Goal: Browse casually: Explore the website without a specific task or goal

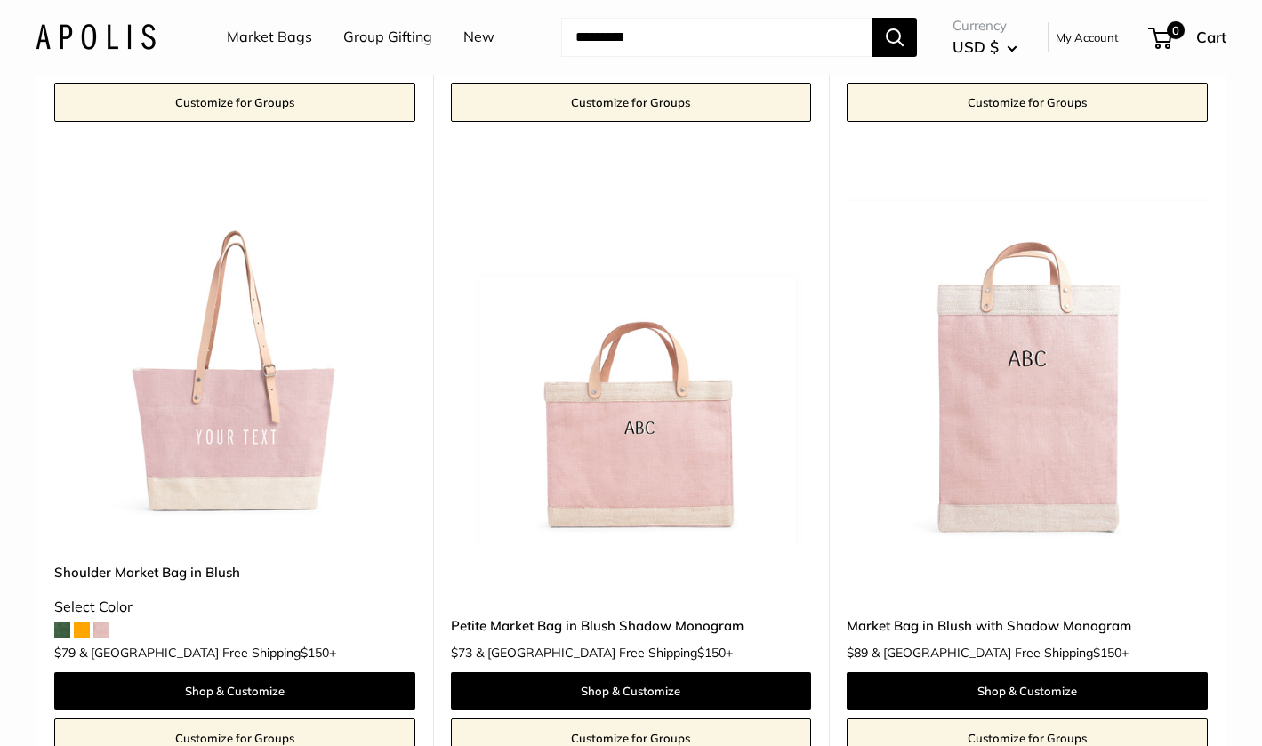
scroll to position [749, 0]
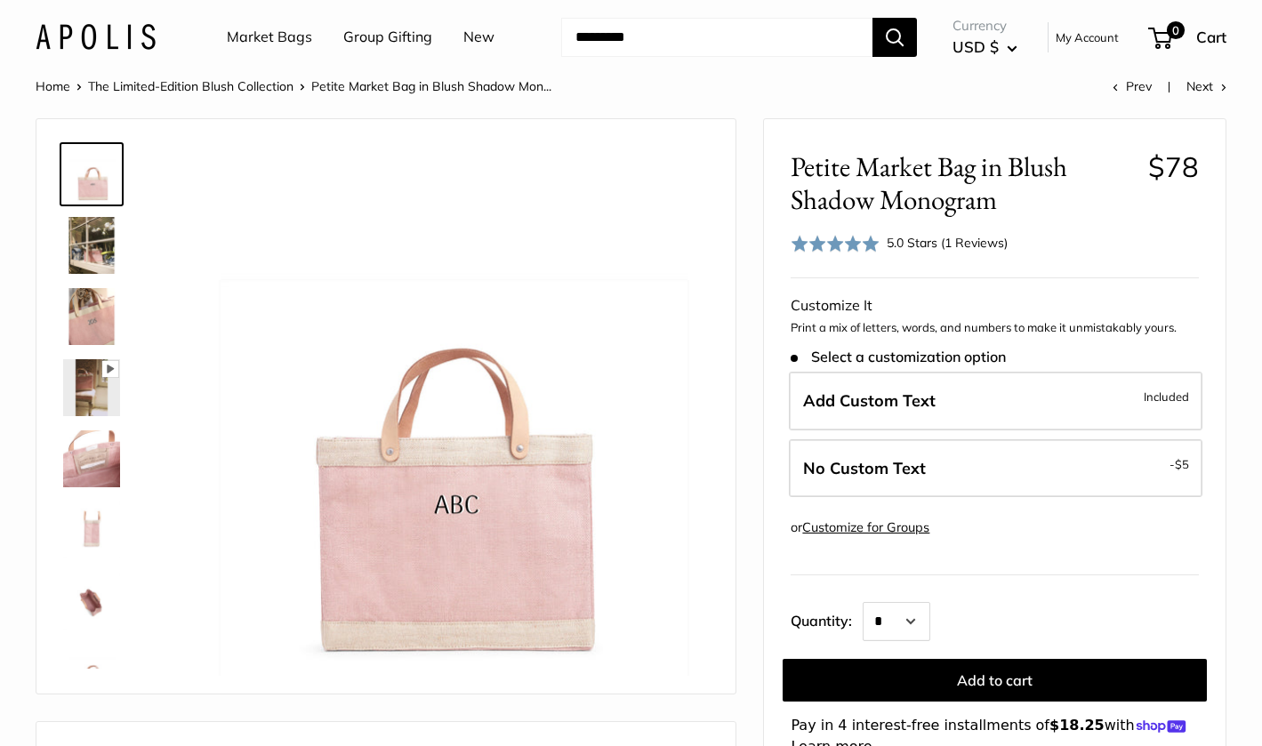
click at [105, 361] on icon at bounding box center [110, 369] width 16 height 16
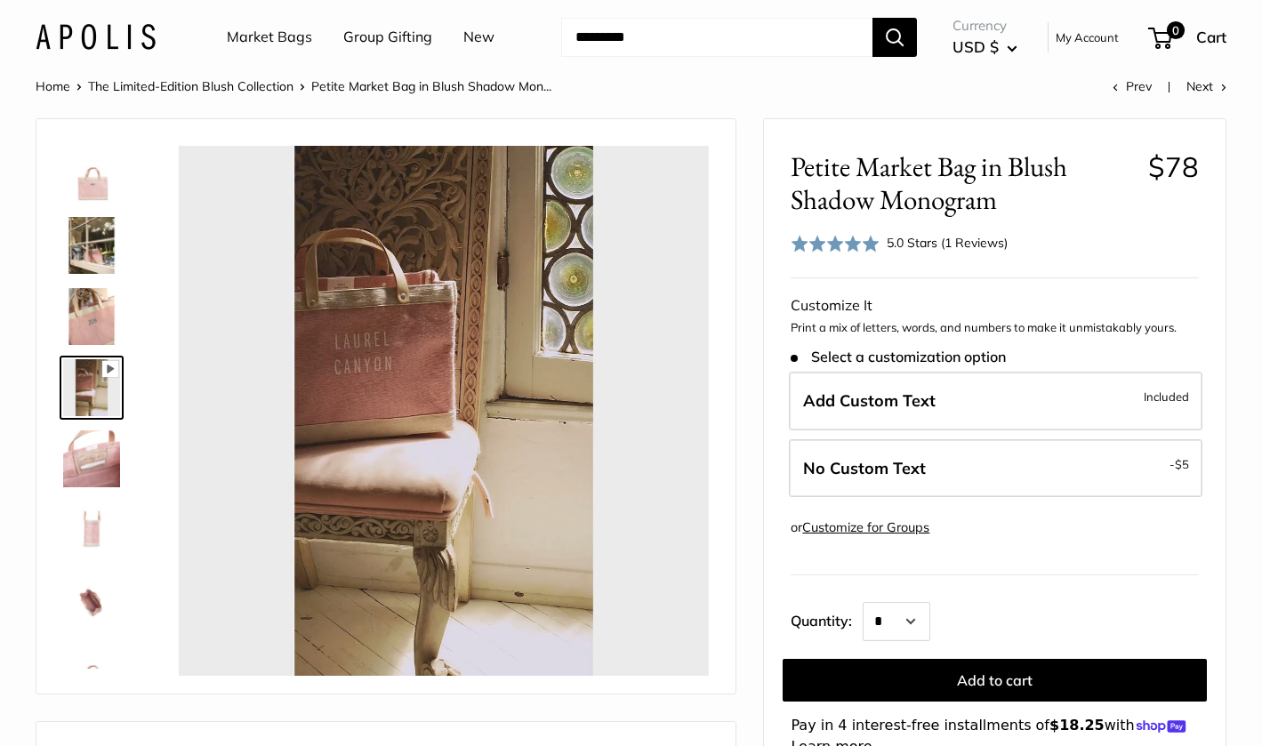
click at [92, 243] on img at bounding box center [91, 245] width 57 height 57
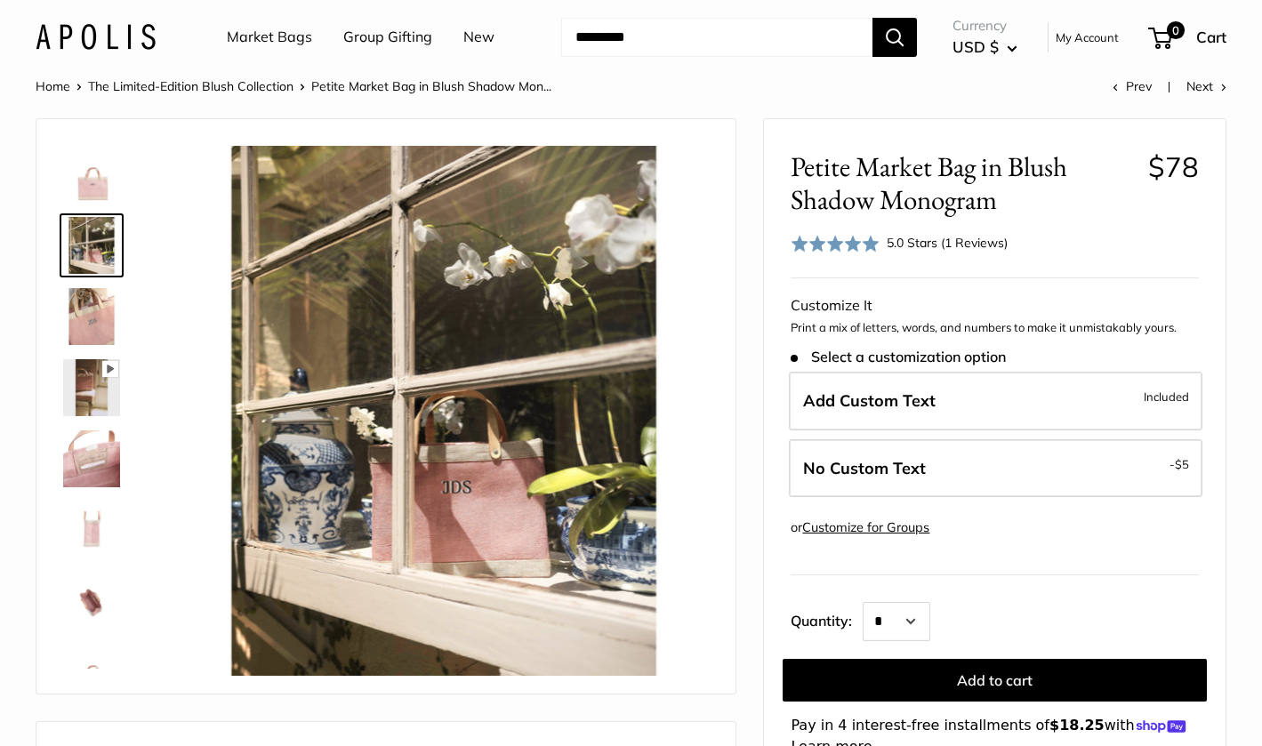
type input "*****"
click at [100, 449] on img at bounding box center [91, 458] width 57 height 57
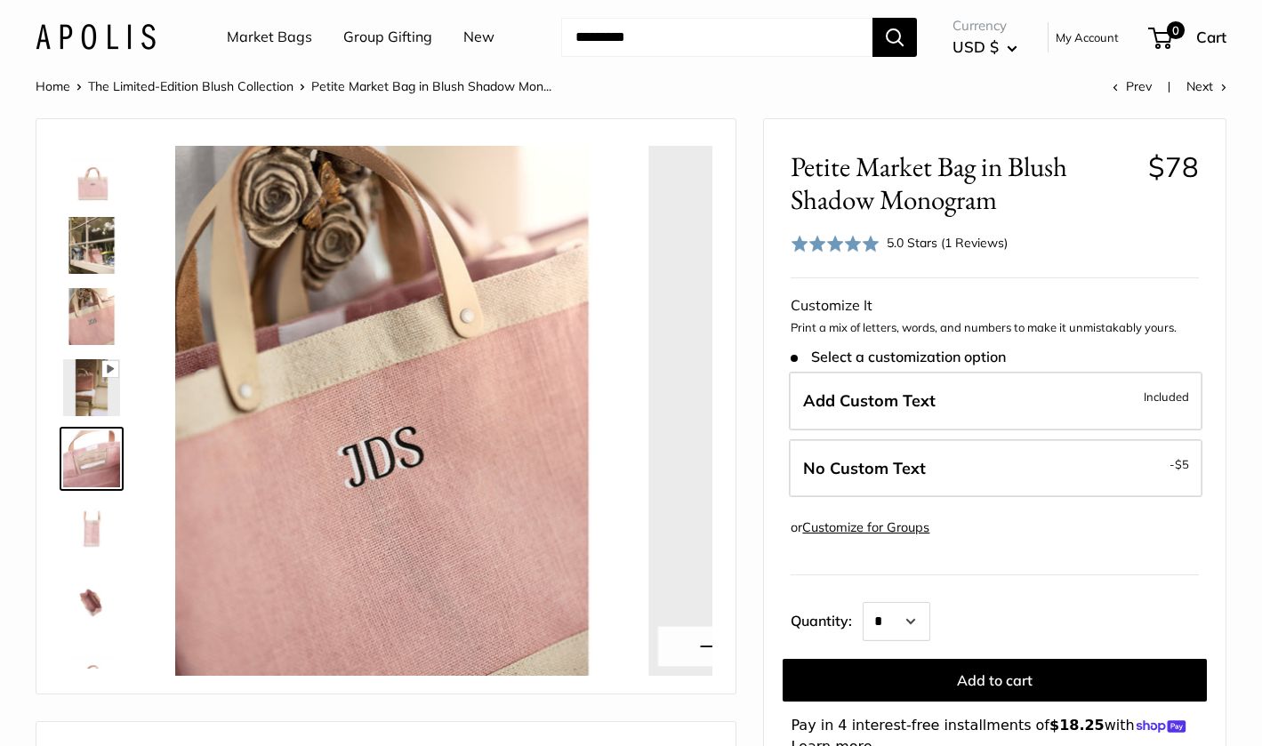
scroll to position [43, 0]
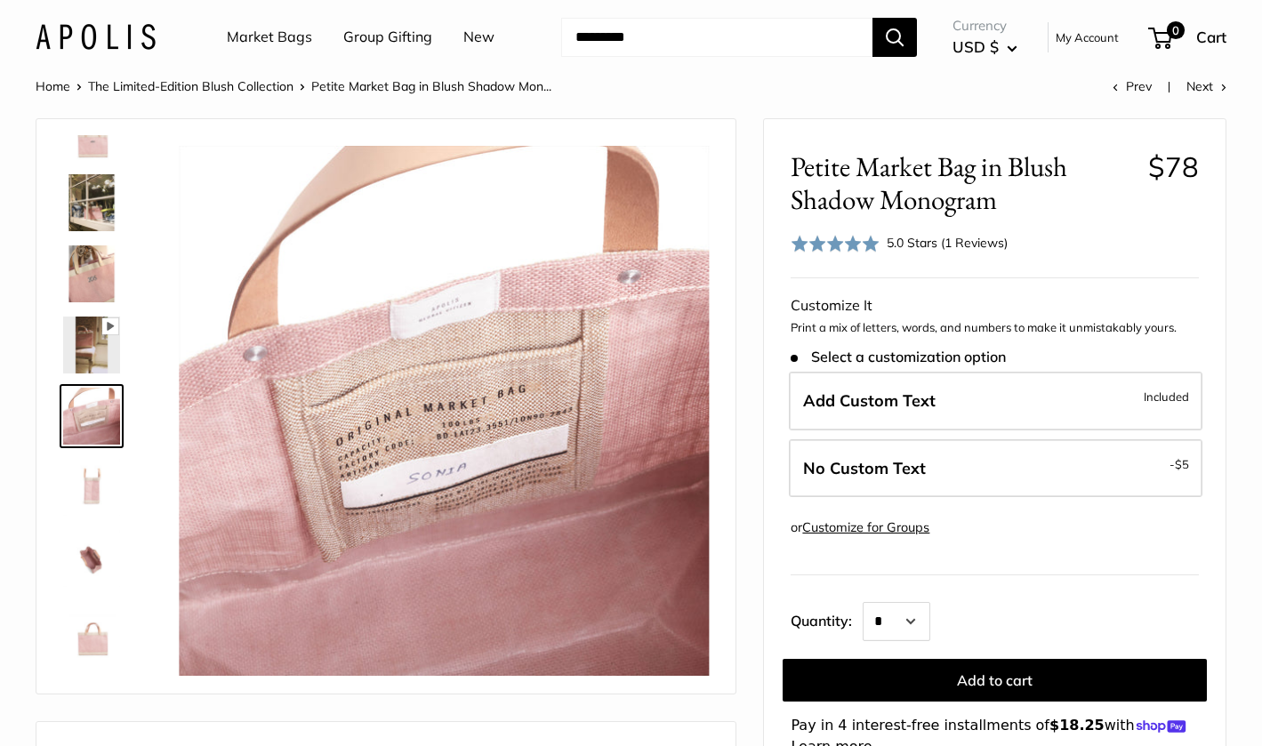
click at [88, 148] on img at bounding box center [91, 131] width 57 height 57
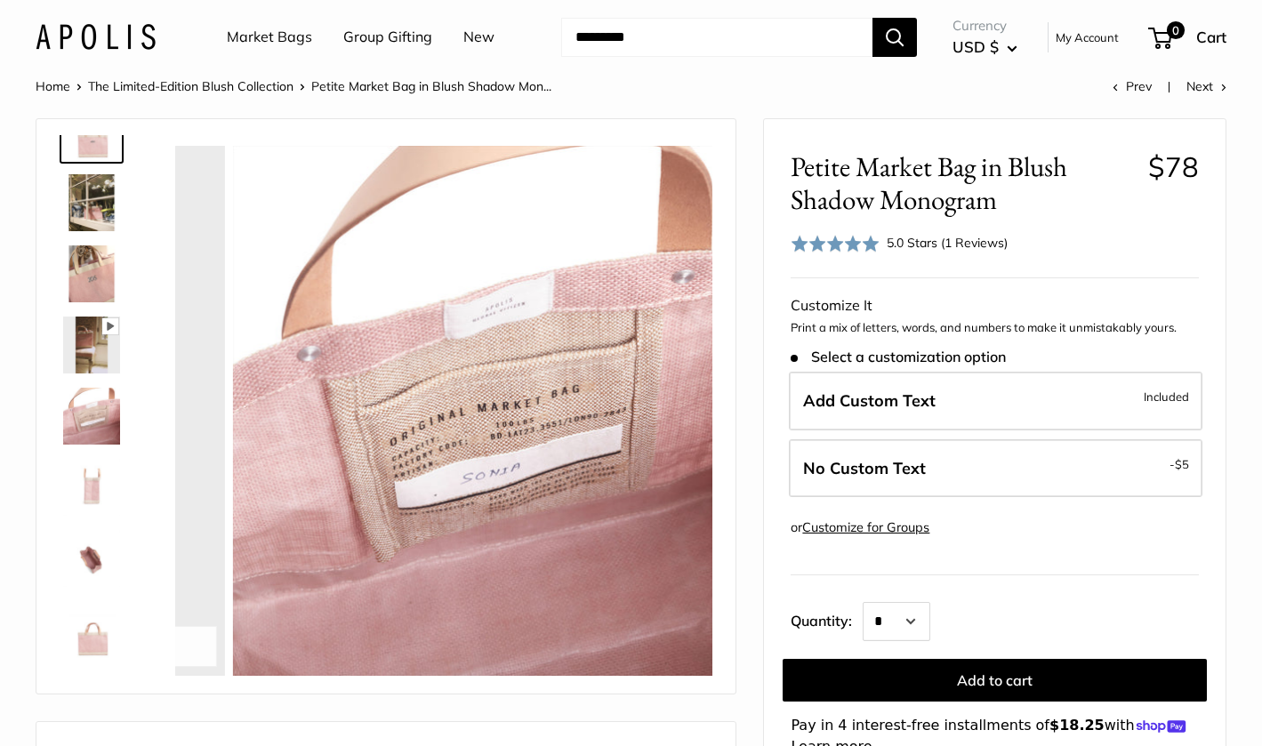
scroll to position [0, 0]
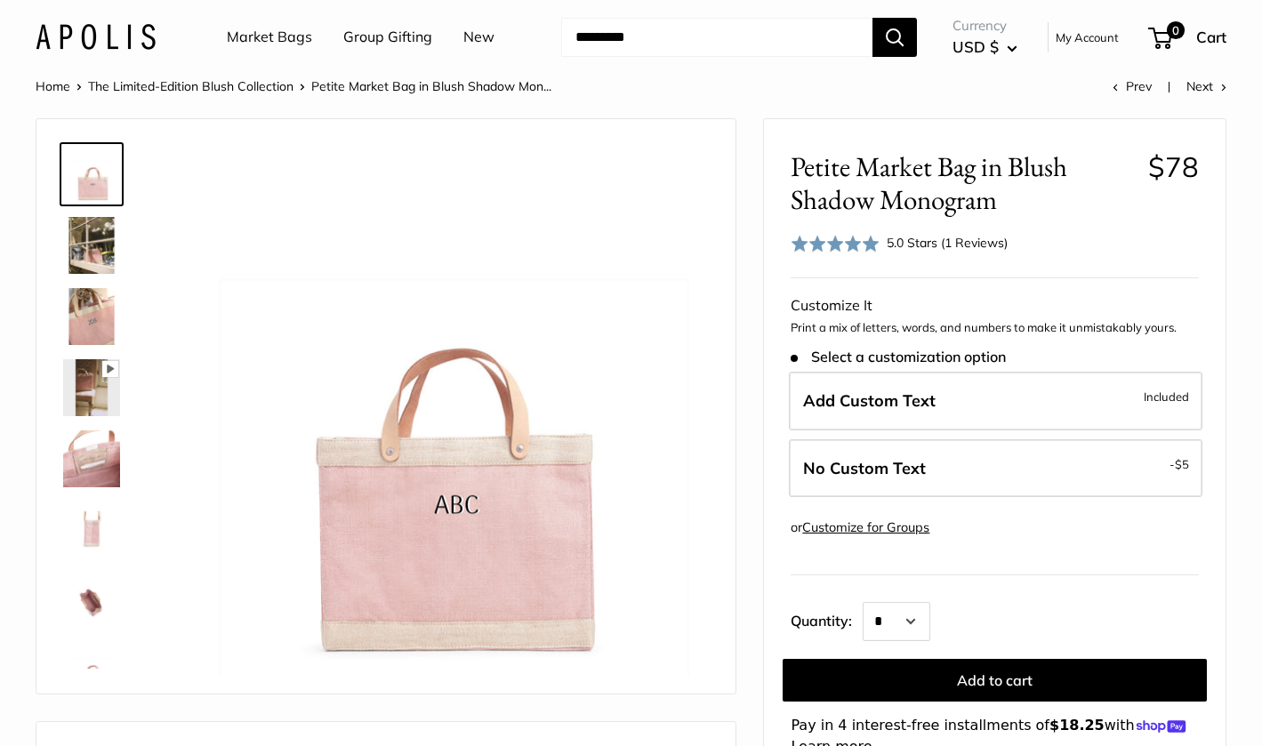
click at [148, 78] on link "The Limited-Edition Blush Collection" at bounding box center [190, 86] width 205 height 16
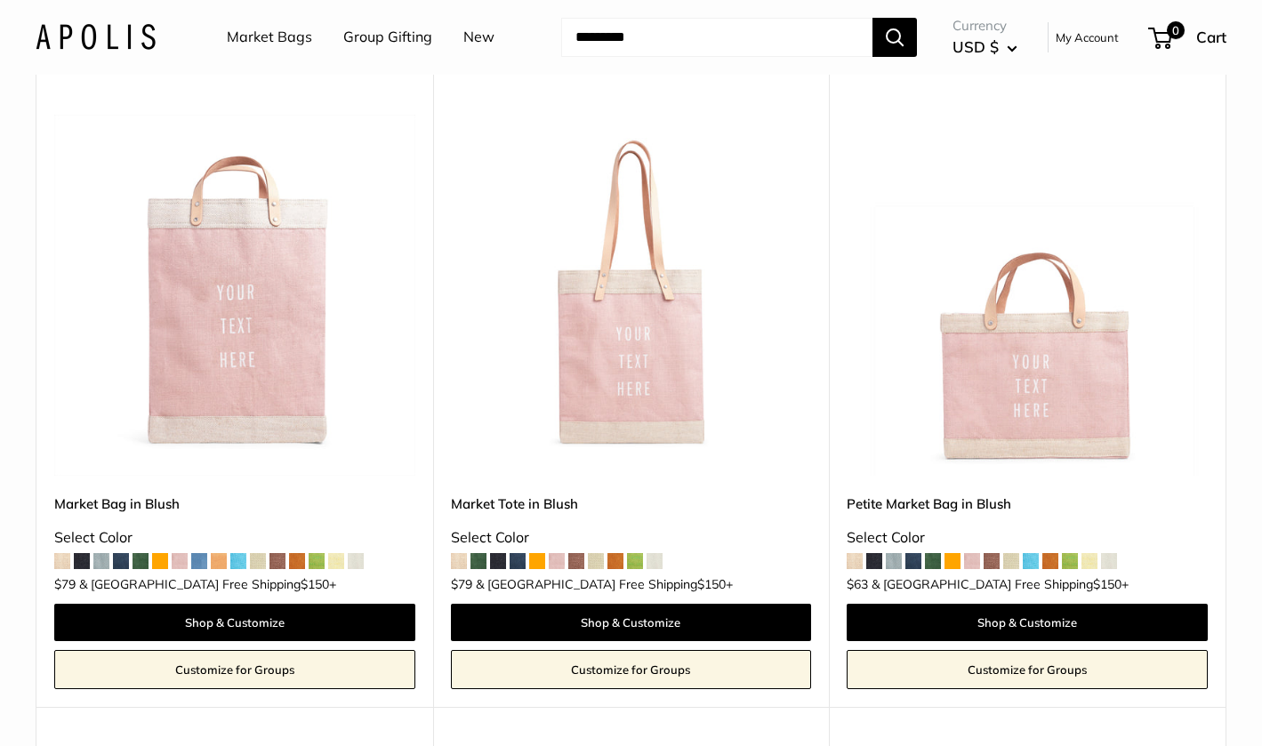
scroll to position [188, 0]
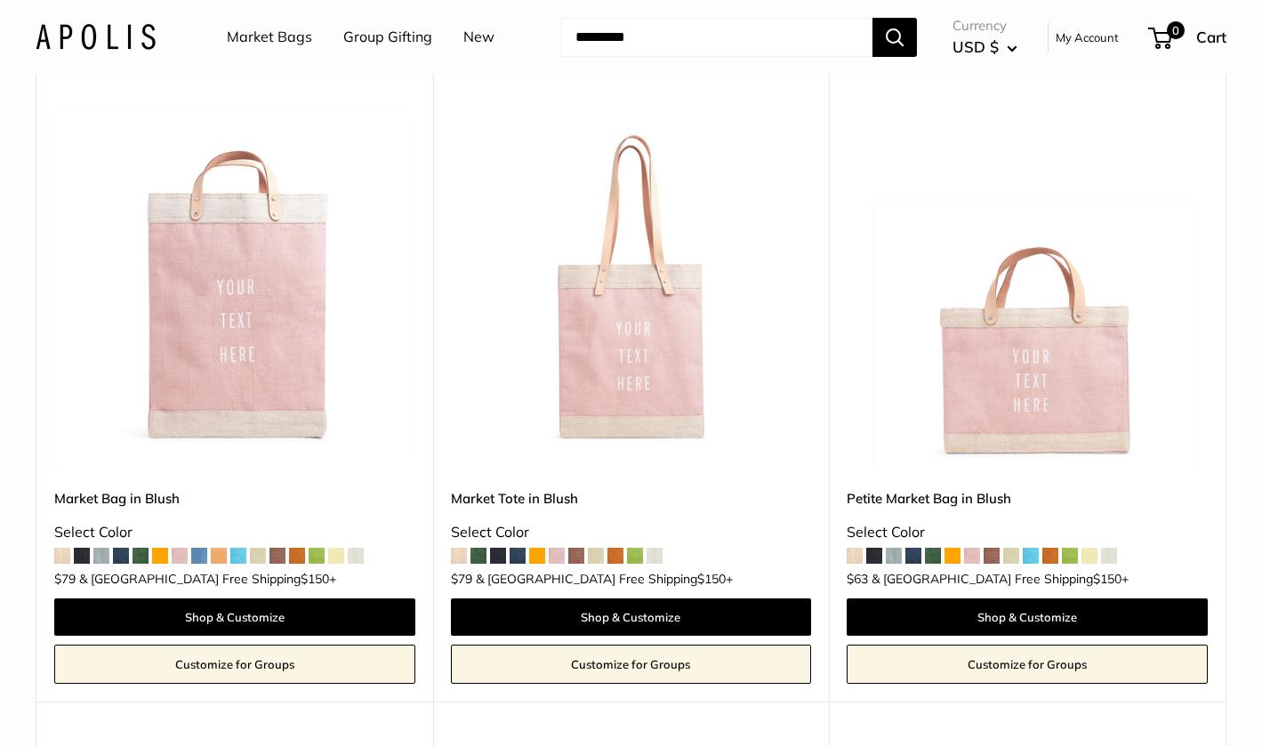
click at [0, 0] on img at bounding box center [0, 0] width 0 height 0
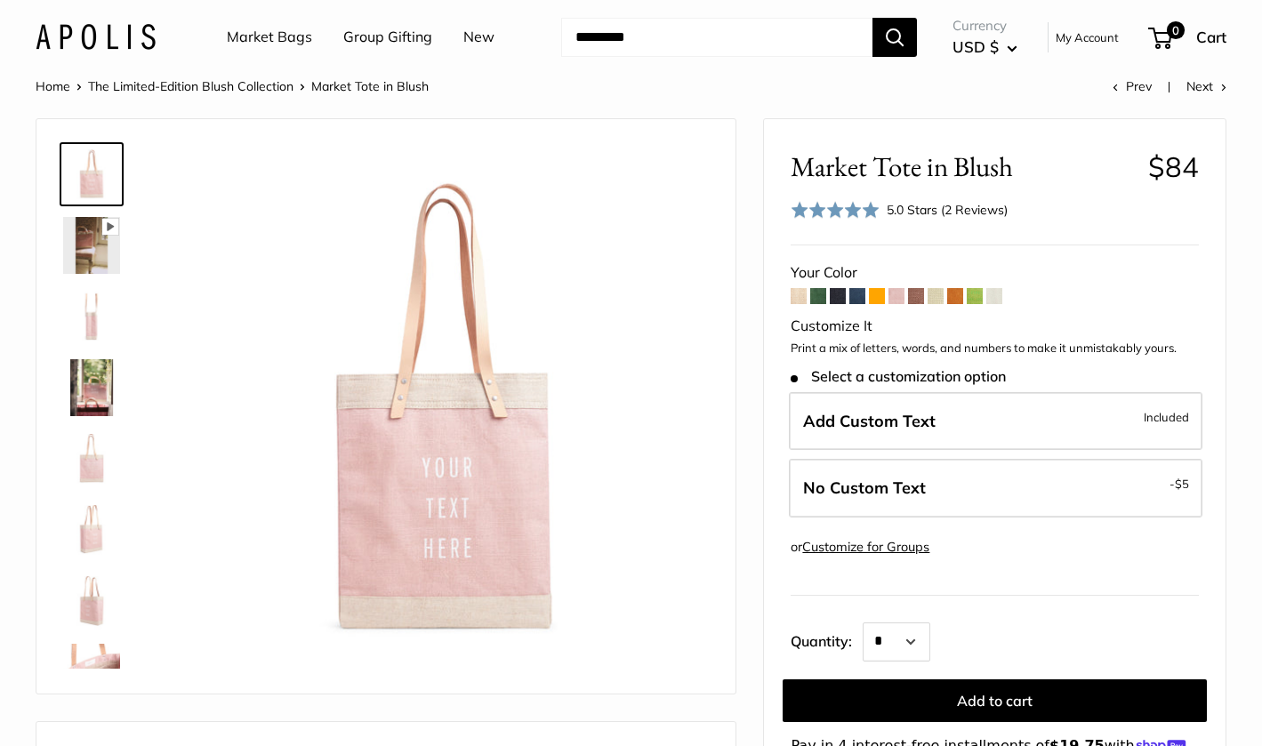
click at [101, 645] on img at bounding box center [91, 672] width 57 height 57
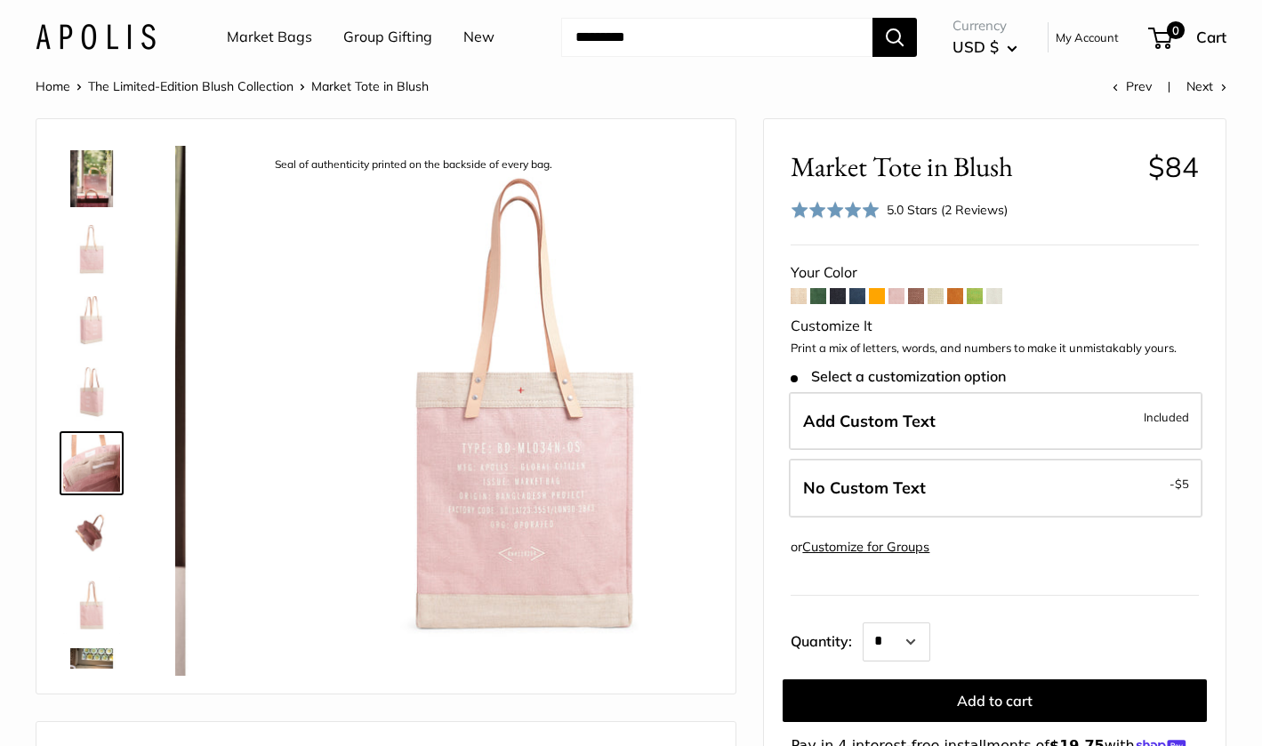
scroll to position [256, 0]
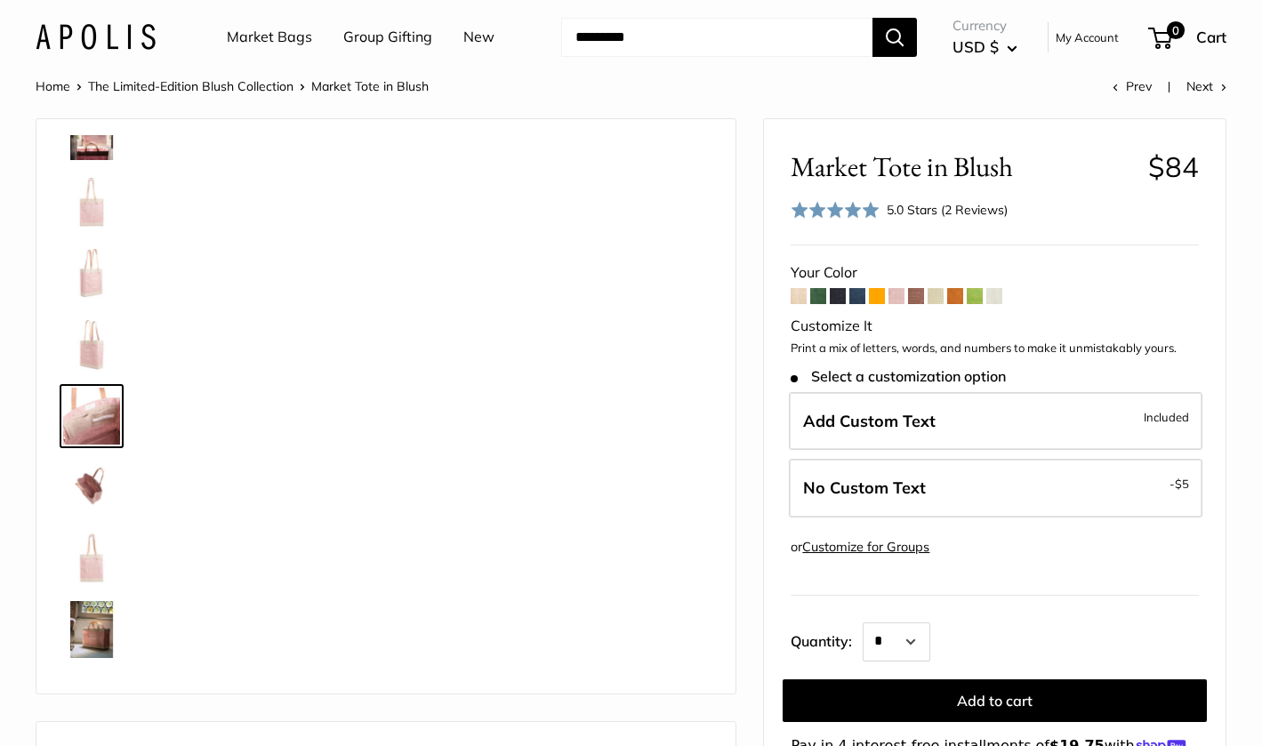
click at [96, 634] on img at bounding box center [91, 629] width 57 height 57
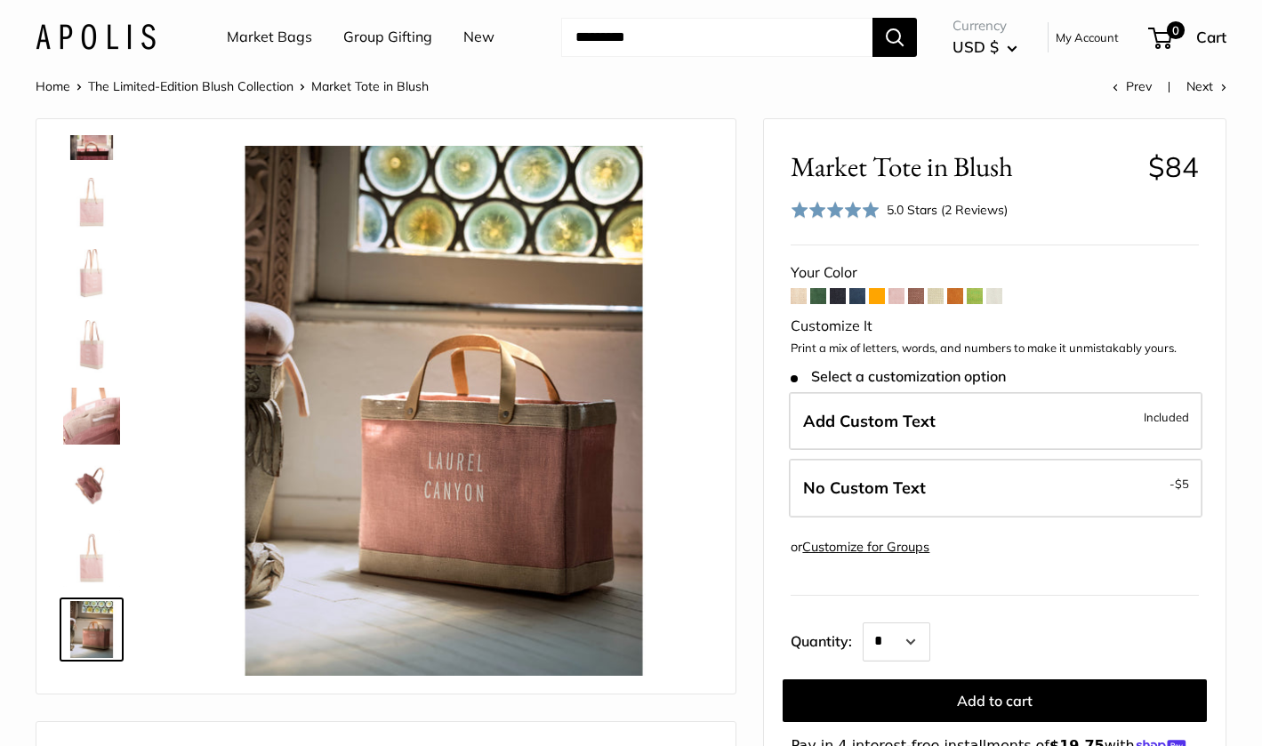
click at [79, 413] on img at bounding box center [91, 416] width 57 height 57
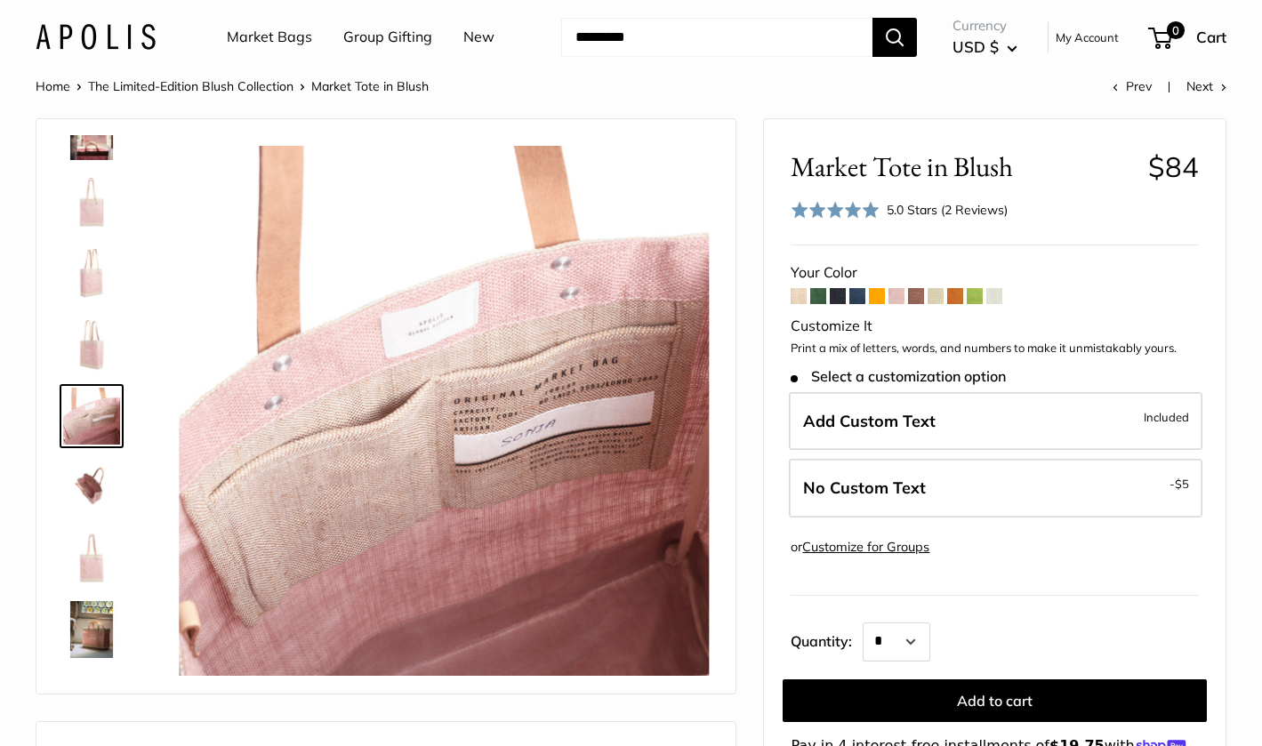
click at [83, 284] on img at bounding box center [91, 273] width 57 height 57
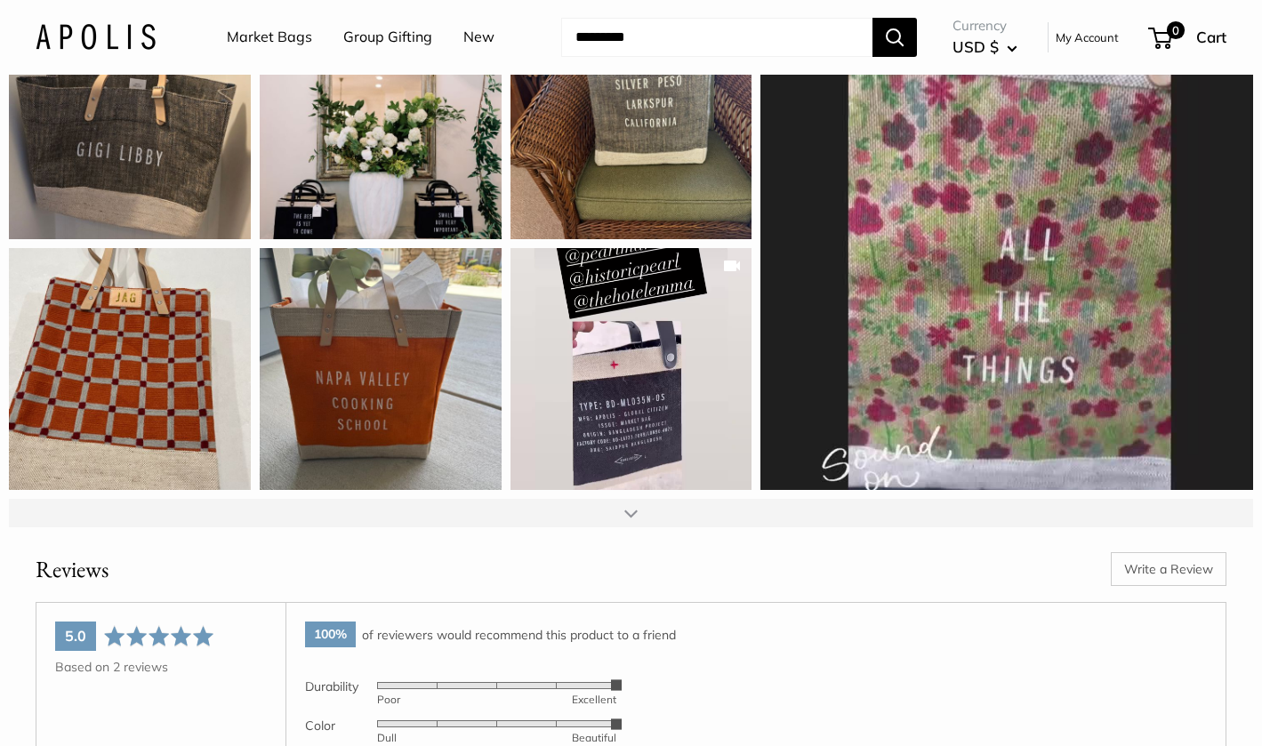
scroll to position [2210, 0]
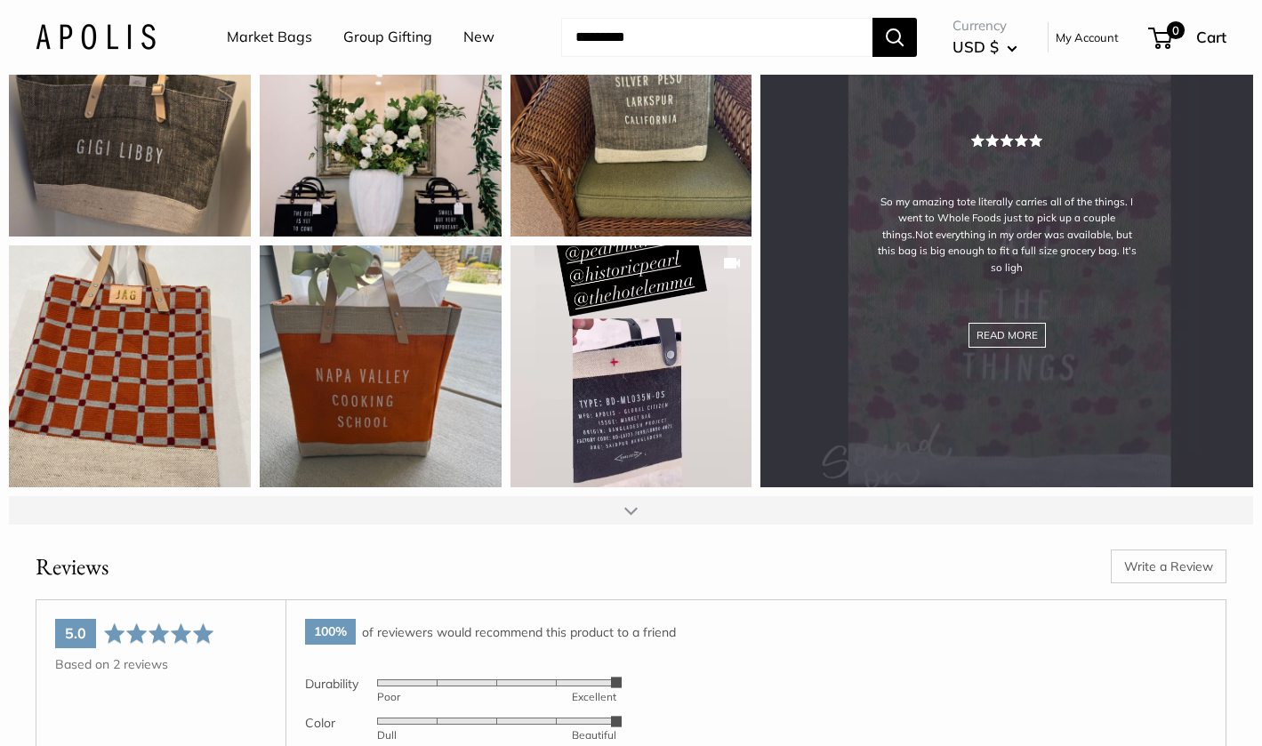
click at [986, 204] on div "So my amazing tote literally carries all of the things. I went to Whole Foods j…" at bounding box center [1006, 241] width 493 height 493
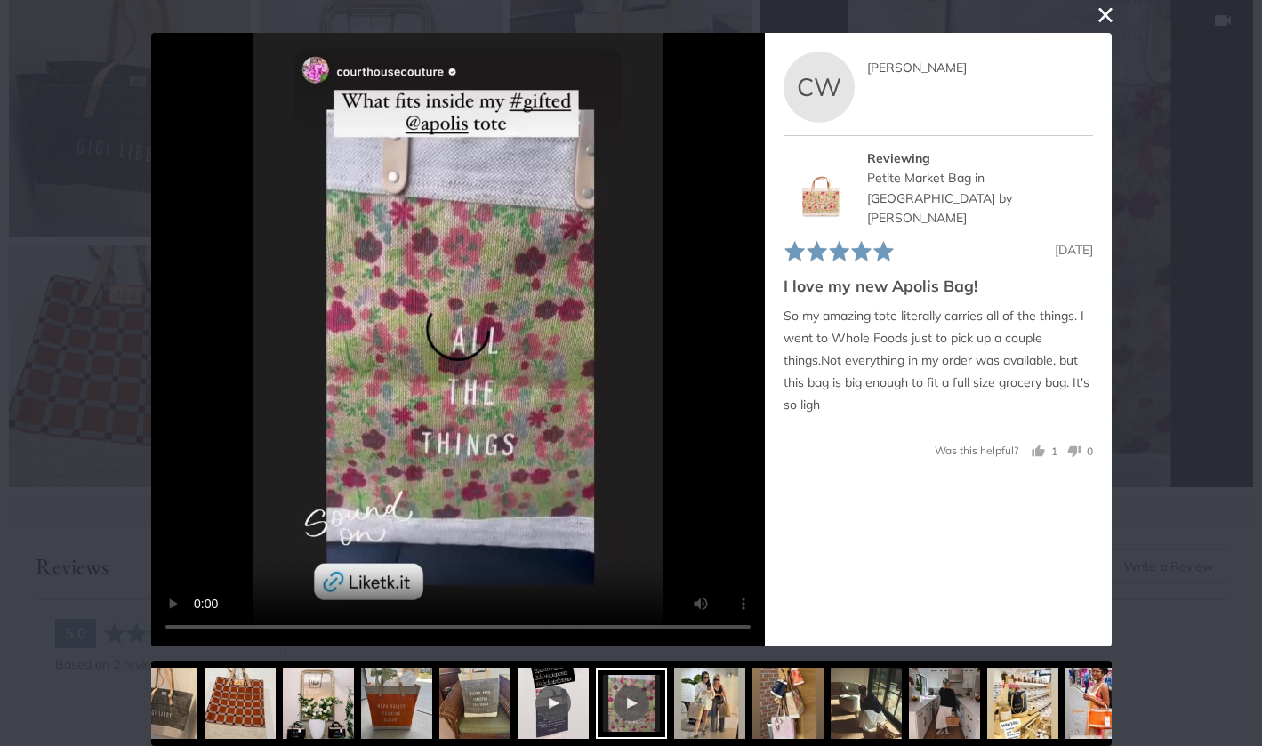
scroll to position [40, 0]
click at [1099, 11] on button "close this modal window" at bounding box center [1104, 14] width 21 height 21
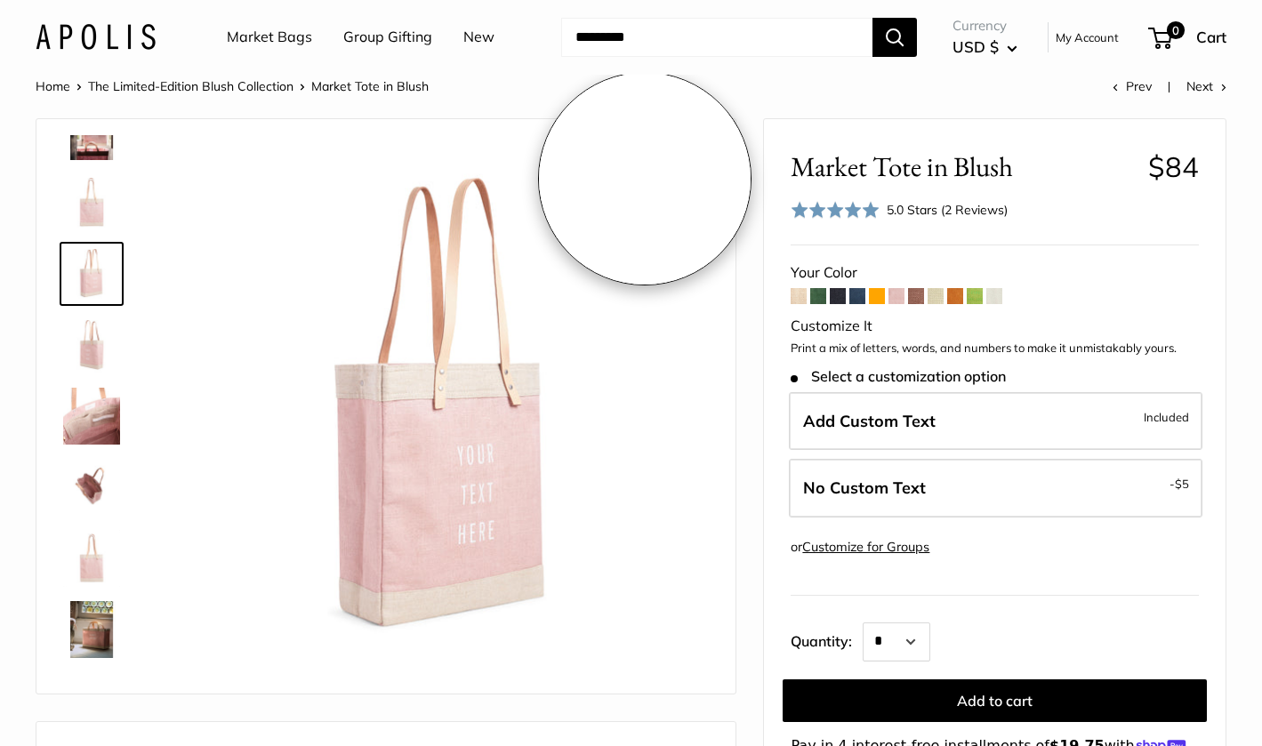
scroll to position [0, 0]
click at [97, 32] on img at bounding box center [96, 37] width 120 height 26
